Goal: Task Accomplishment & Management: Manage account settings

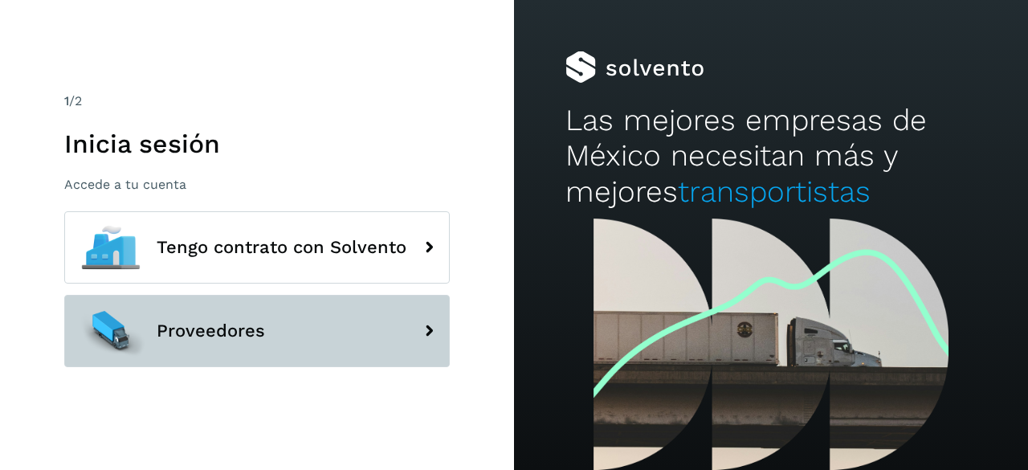
click at [376, 310] on button "Proveedores" at bounding box center [256, 331] width 385 height 72
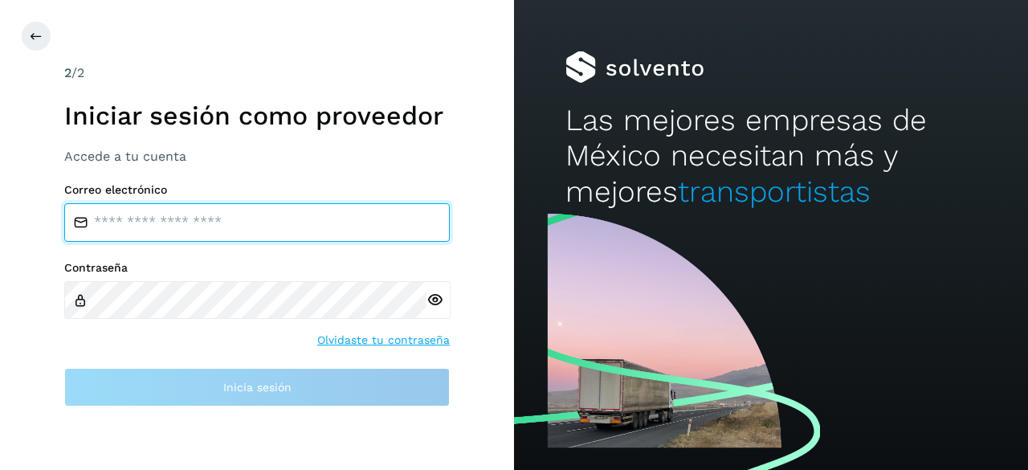
click at [276, 223] on input "email" at bounding box center [256, 222] width 385 height 39
type input "**********"
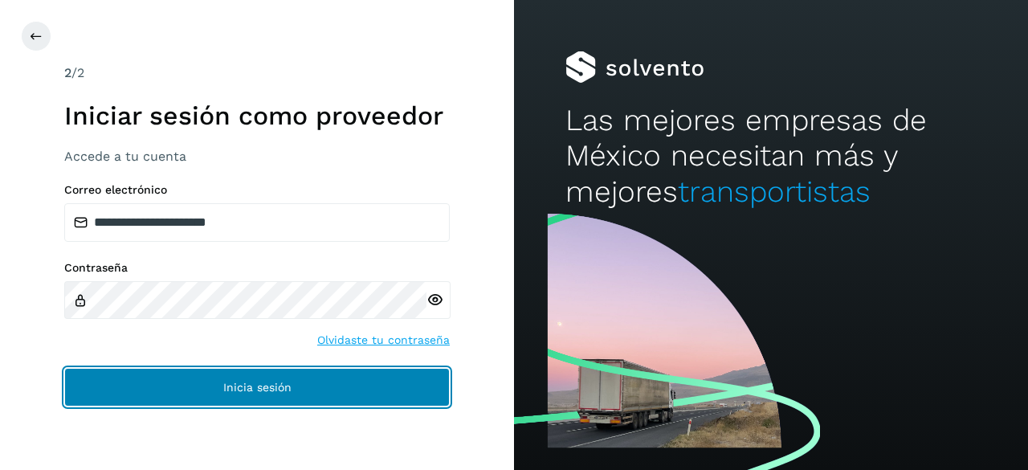
click at [283, 380] on button "Inicia sesión" at bounding box center [256, 387] width 385 height 39
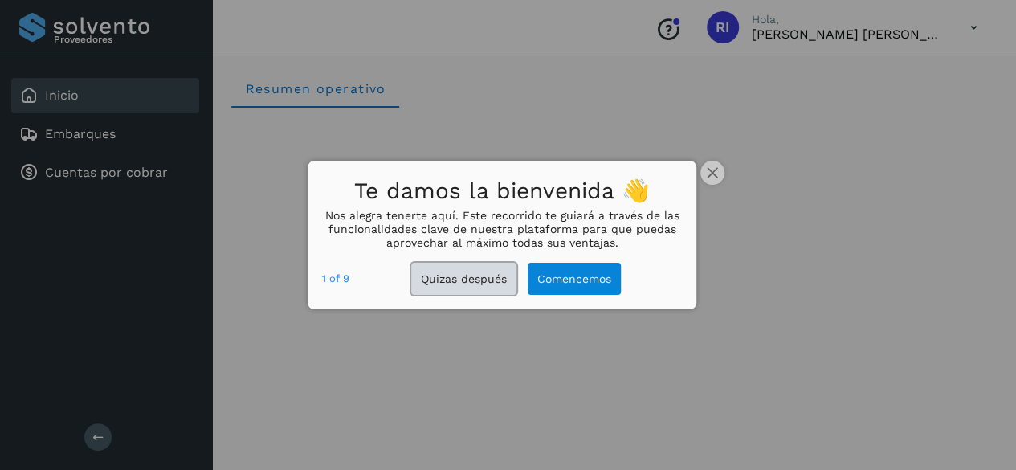
click at [469, 285] on button "Quizas después" at bounding box center [463, 279] width 105 height 33
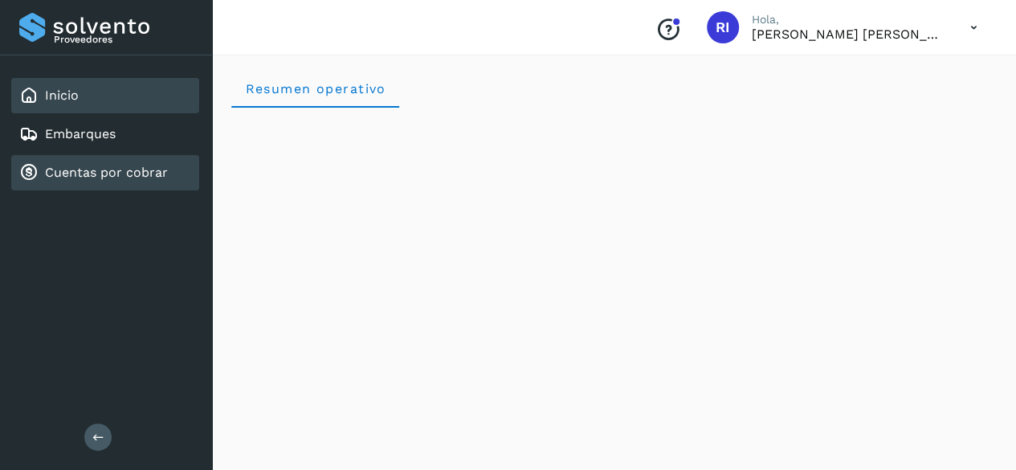
click at [105, 182] on div "Cuentas por cobrar" at bounding box center [93, 172] width 149 height 19
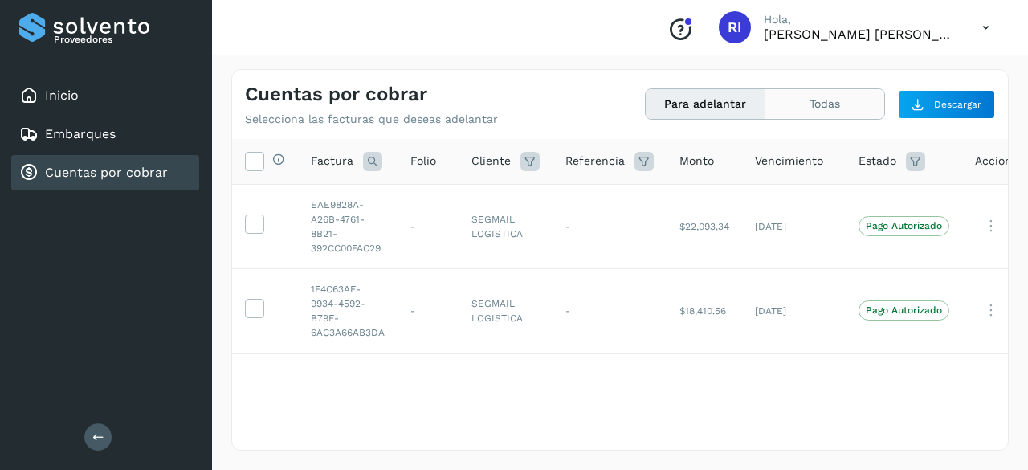
click at [816, 101] on button "Todas" at bounding box center [824, 104] width 119 height 30
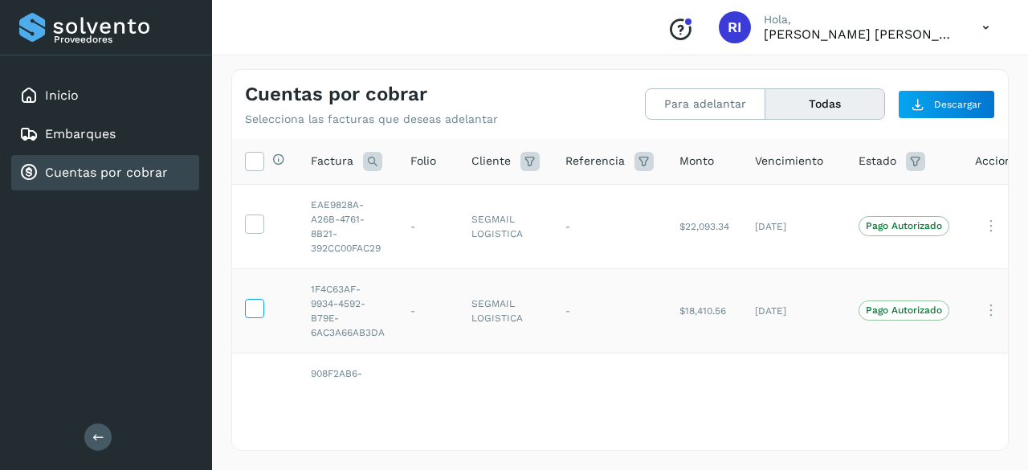
click at [250, 306] on icon at bounding box center [254, 307] width 17 height 17
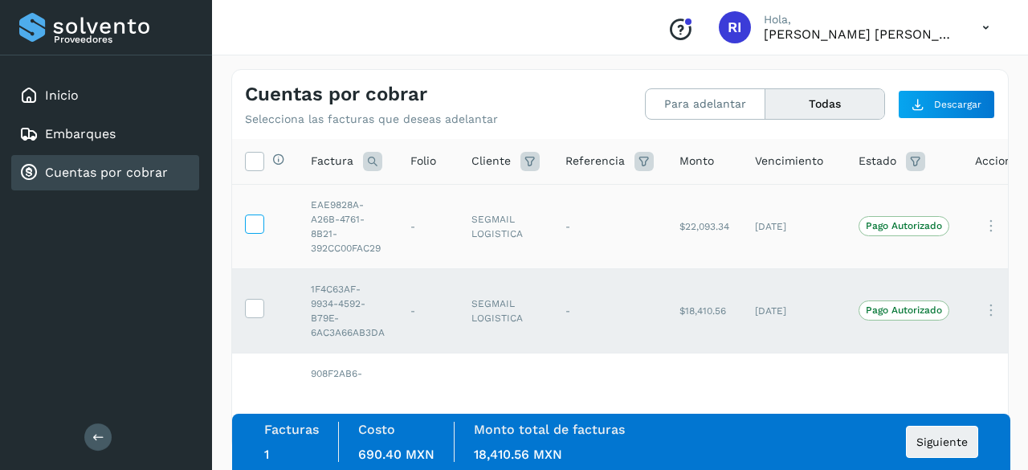
click at [256, 229] on icon at bounding box center [254, 222] width 17 height 17
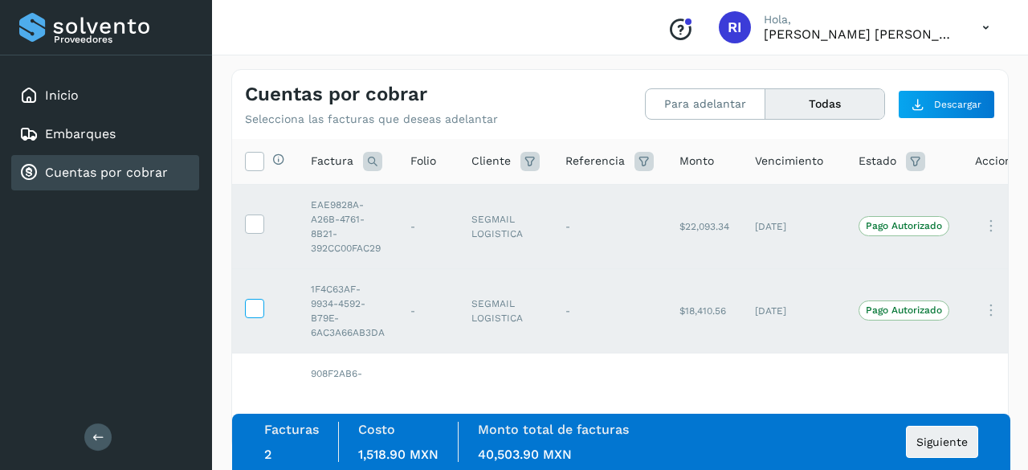
click at [251, 304] on icon at bounding box center [254, 307] width 17 height 17
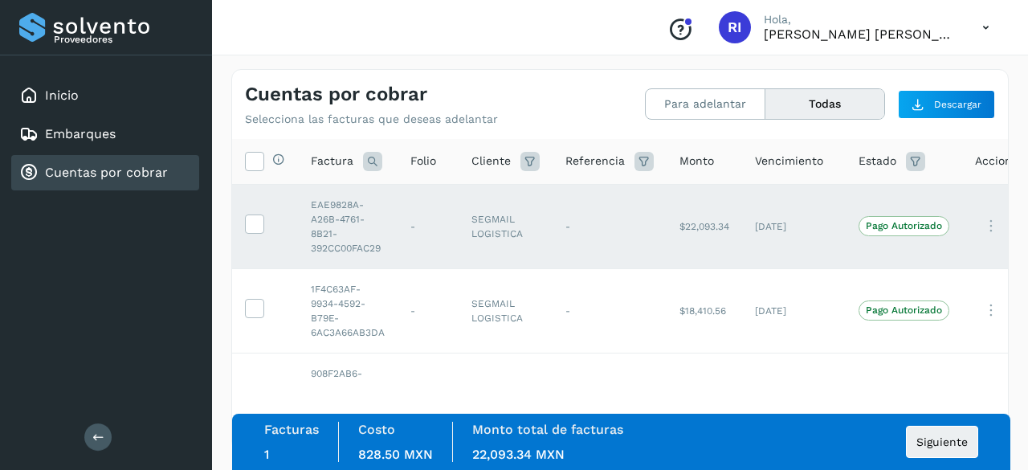
click at [916, 23] on p "Hola," at bounding box center [860, 20] width 193 height 14
click at [987, 29] on icon at bounding box center [985, 27] width 33 height 33
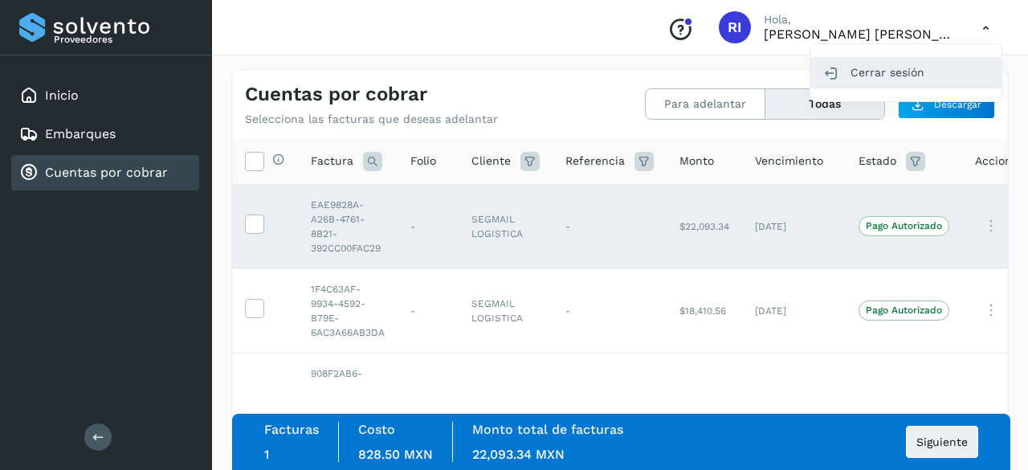
click at [904, 83] on div "Cerrar sesión" at bounding box center [905, 72] width 191 height 31
